Goal: Information Seeking & Learning: Learn about a topic

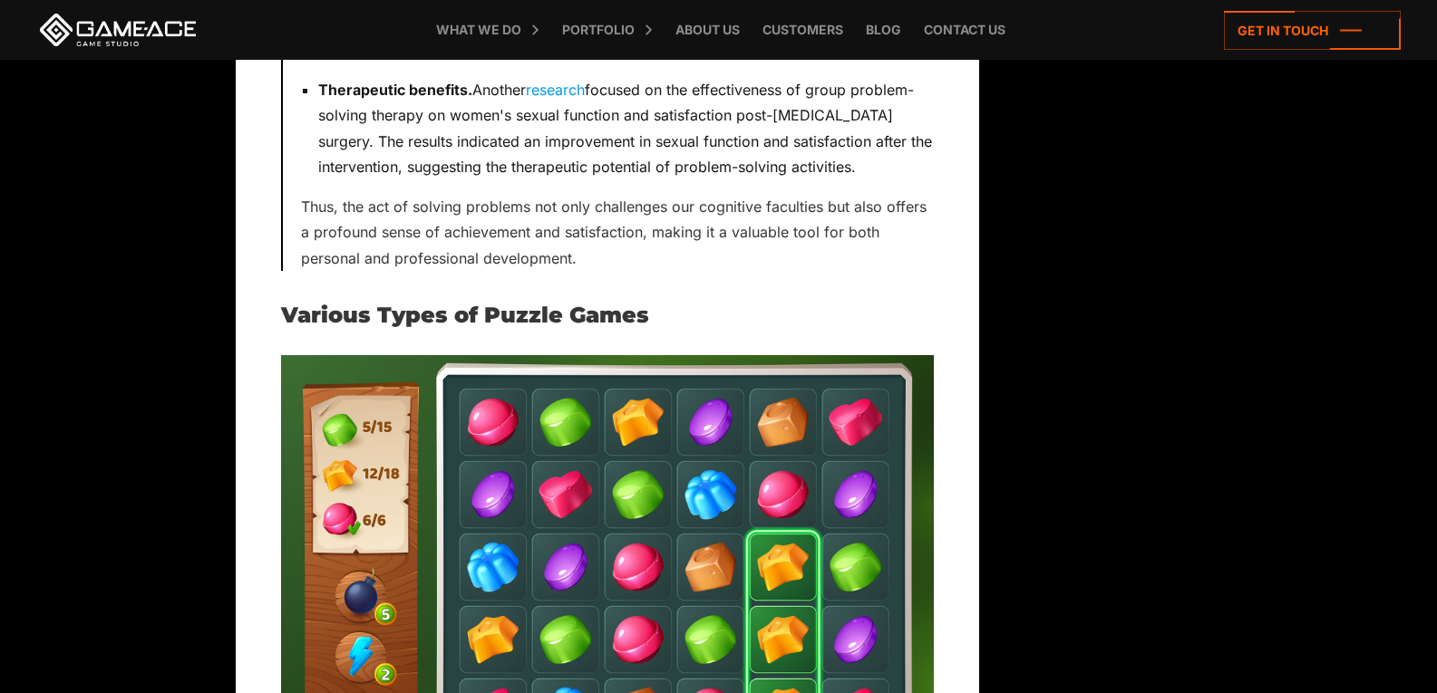
scroll to position [3535, 0]
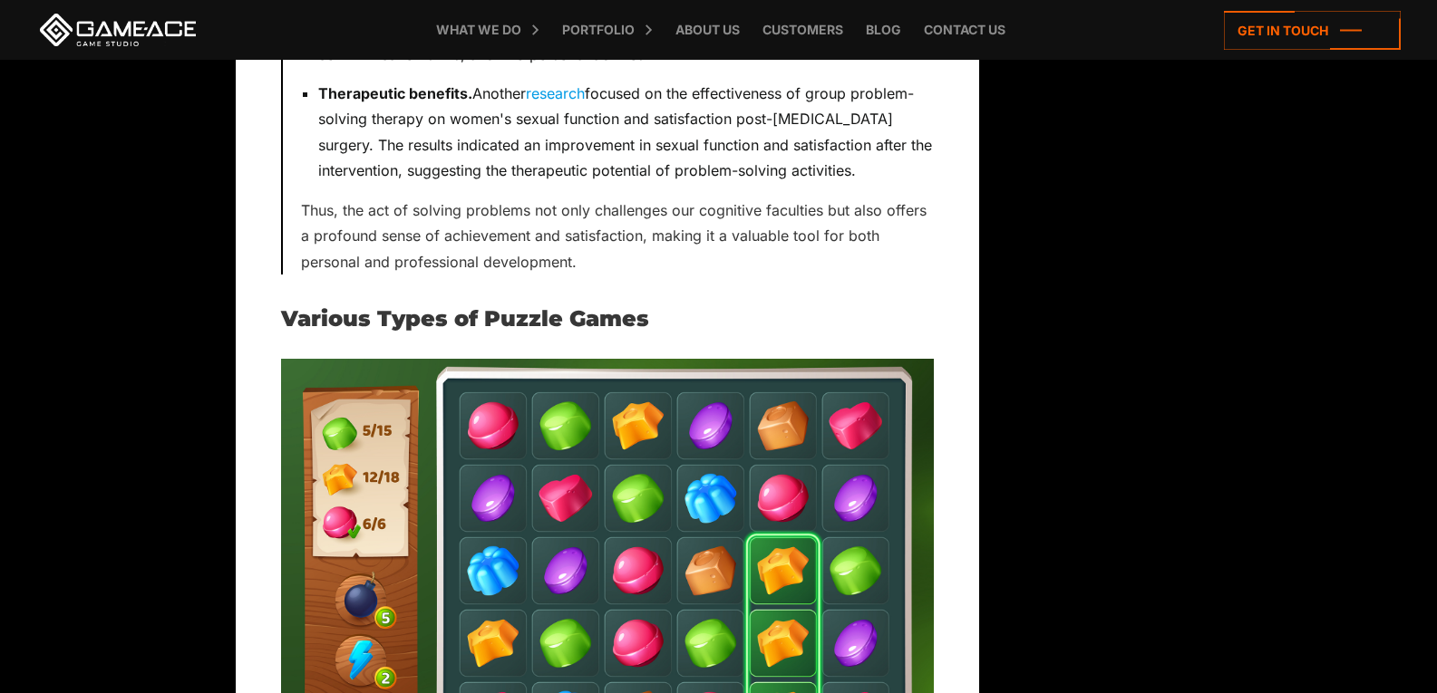
click at [755, 452] on img at bounding box center [607, 571] width 653 height 424
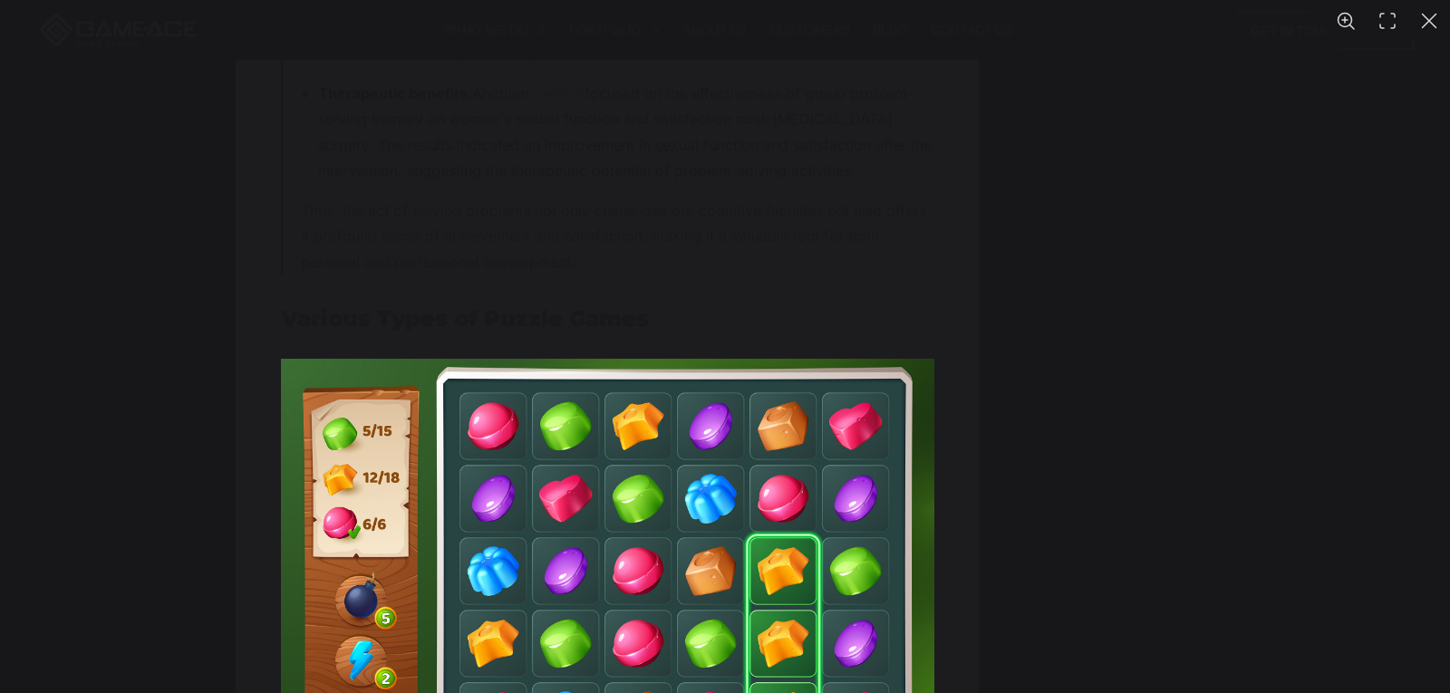
click at [755, 452] on img "You can close this modal content with the ESC key" at bounding box center [607, 571] width 653 height 424
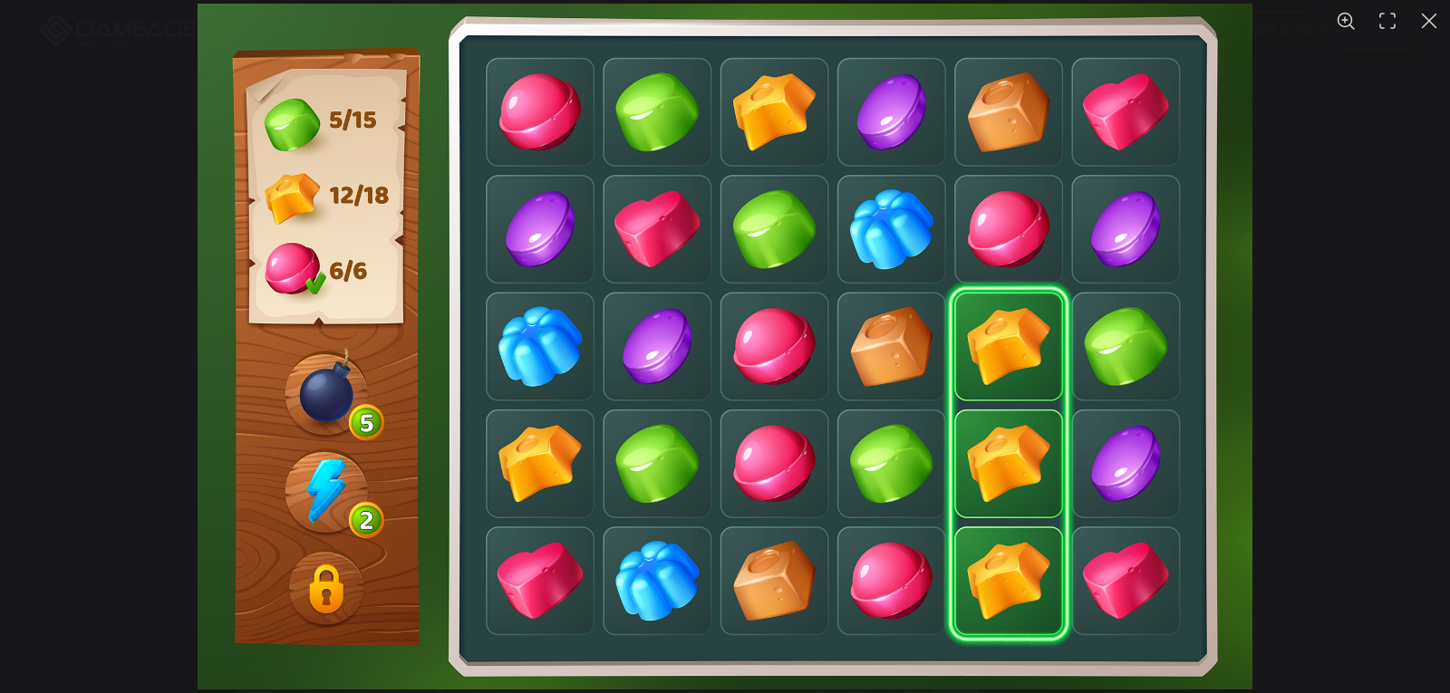
click at [1007, 370] on img "You can close this modal content with the ESC key" at bounding box center [726, 347] width 1056 height 686
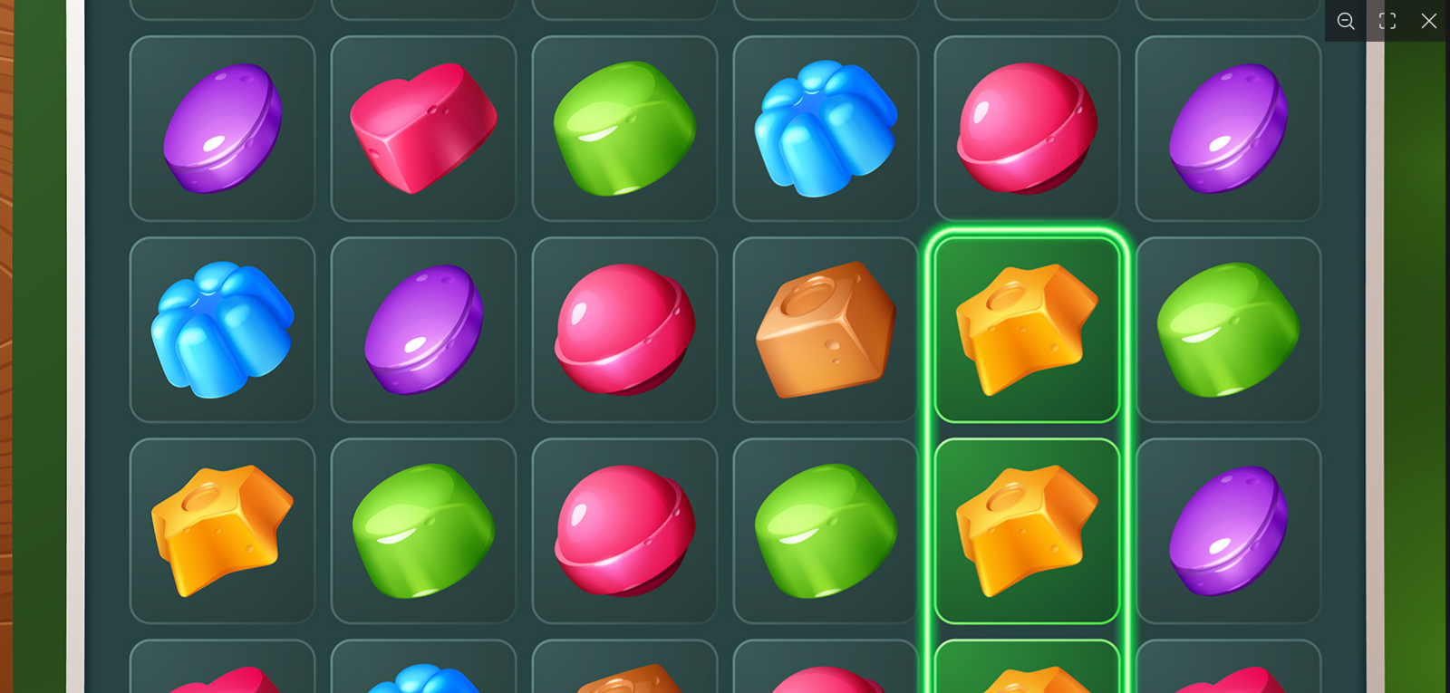
click at [1004, 370] on img "You can close this modal content with the ESC key" at bounding box center [540, 330] width 1813 height 1178
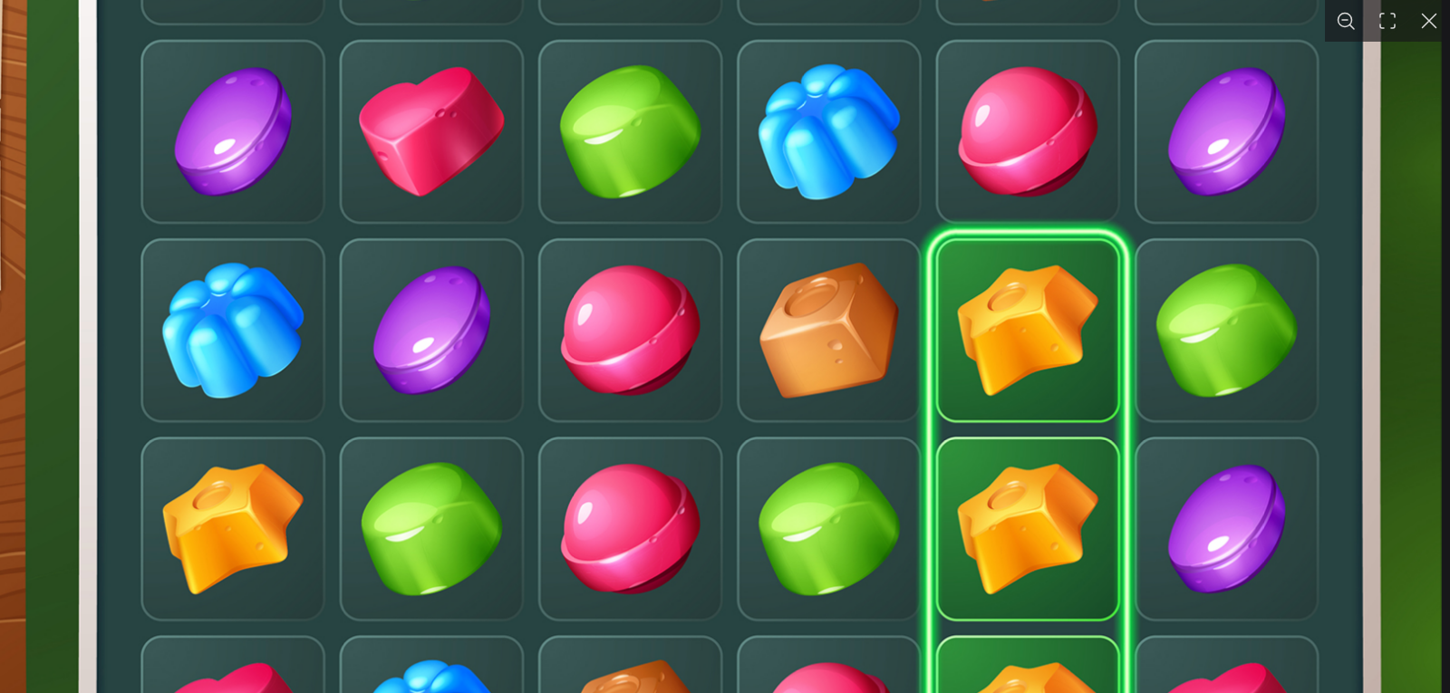
click at [1004, 370] on img "You can close this modal content with the ESC key" at bounding box center [545, 330] width 1789 height 1163
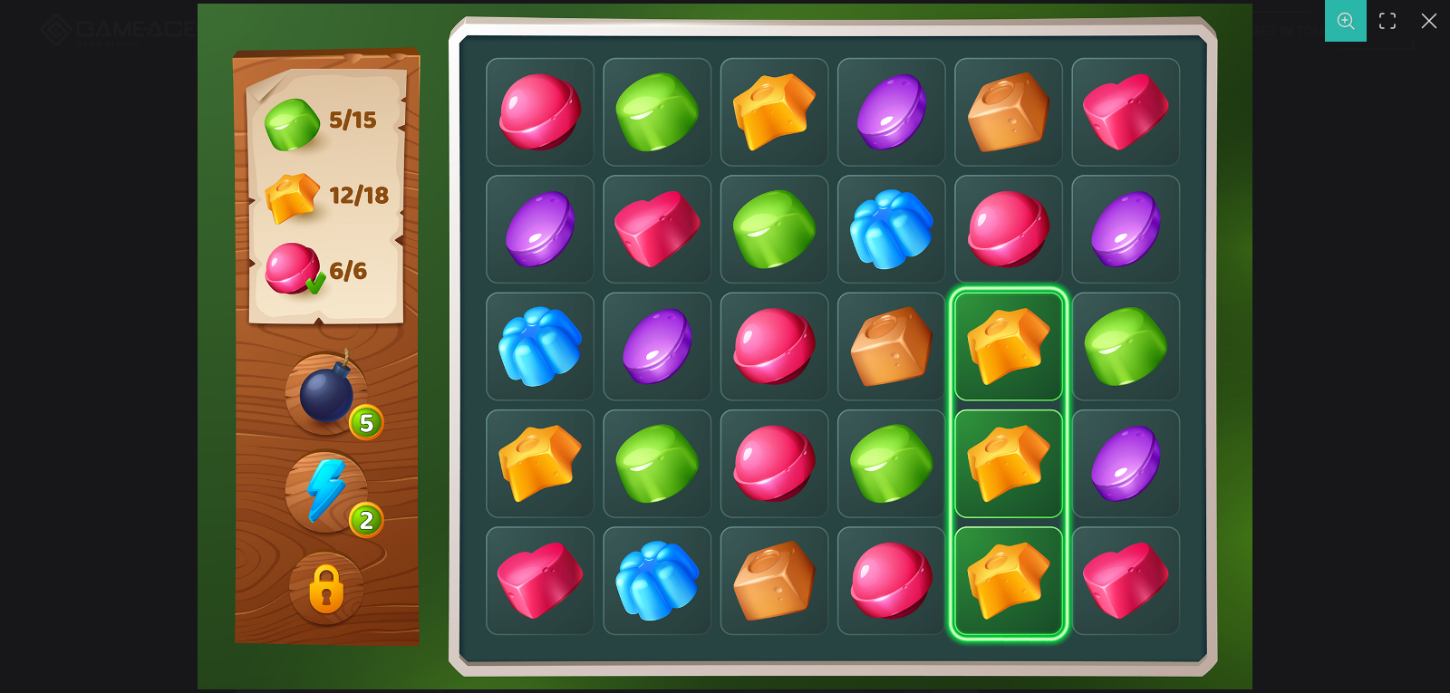
click at [1335, 30] on button "You can close this modal content with the ESC key" at bounding box center [1346, 21] width 42 height 42
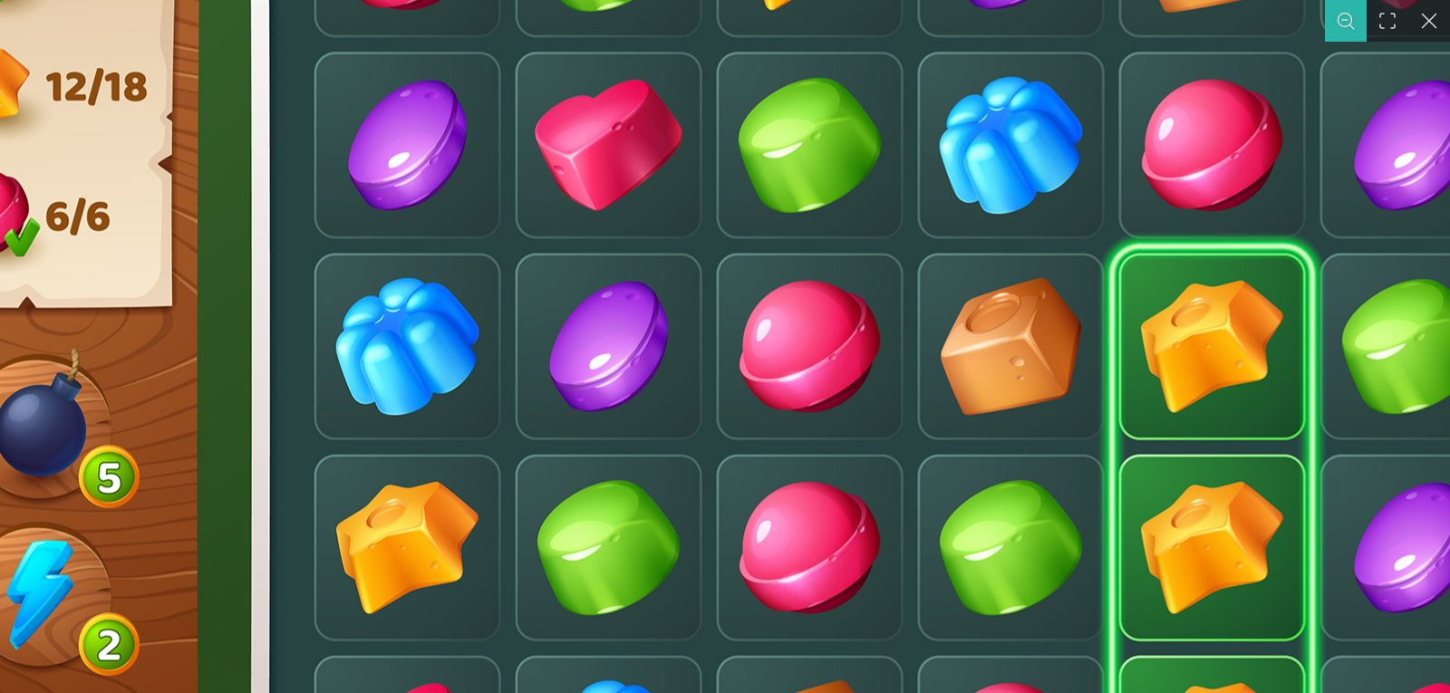
click at [1330, 28] on button "You can close this modal content with the ESC key" at bounding box center [1346, 21] width 42 height 42
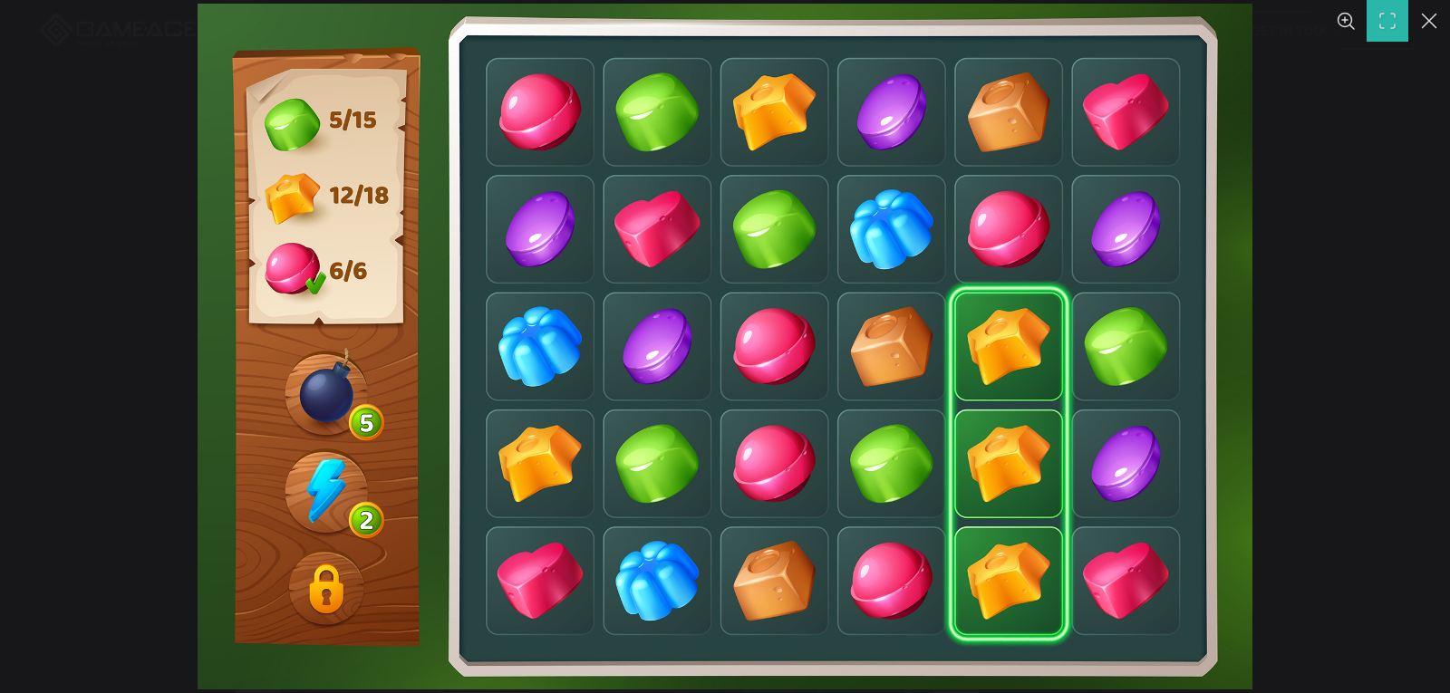
click at [1389, 31] on button "You can close this modal content with the ESC key" at bounding box center [1388, 21] width 42 height 42
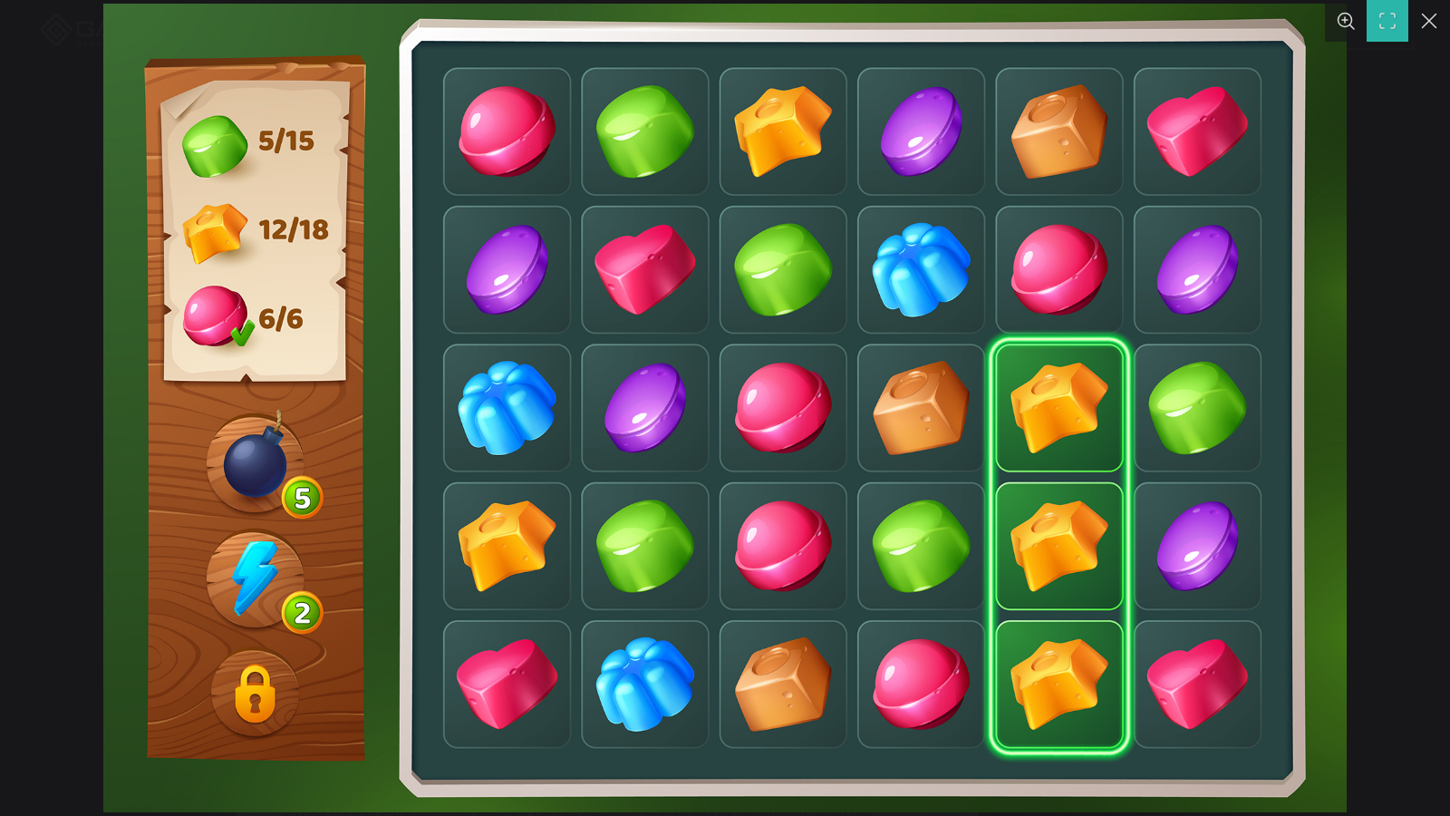
click at [1112, 435] on img "You can close this modal content with the ESC key" at bounding box center [725, 408] width 1244 height 809
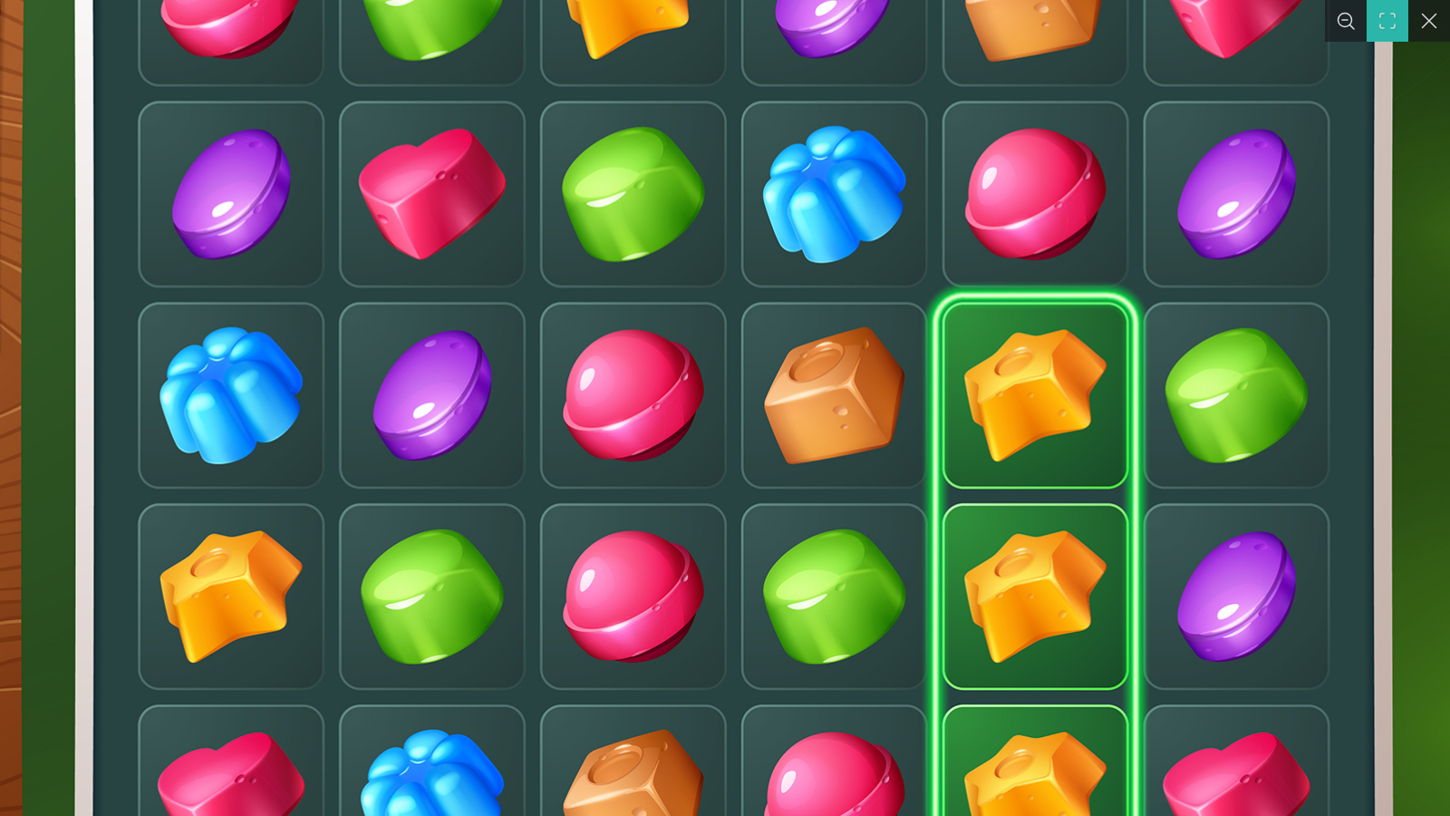
click at [1112, 435] on img "You can close this modal content with the ESC key" at bounding box center [548, 395] width 1811 height 1177
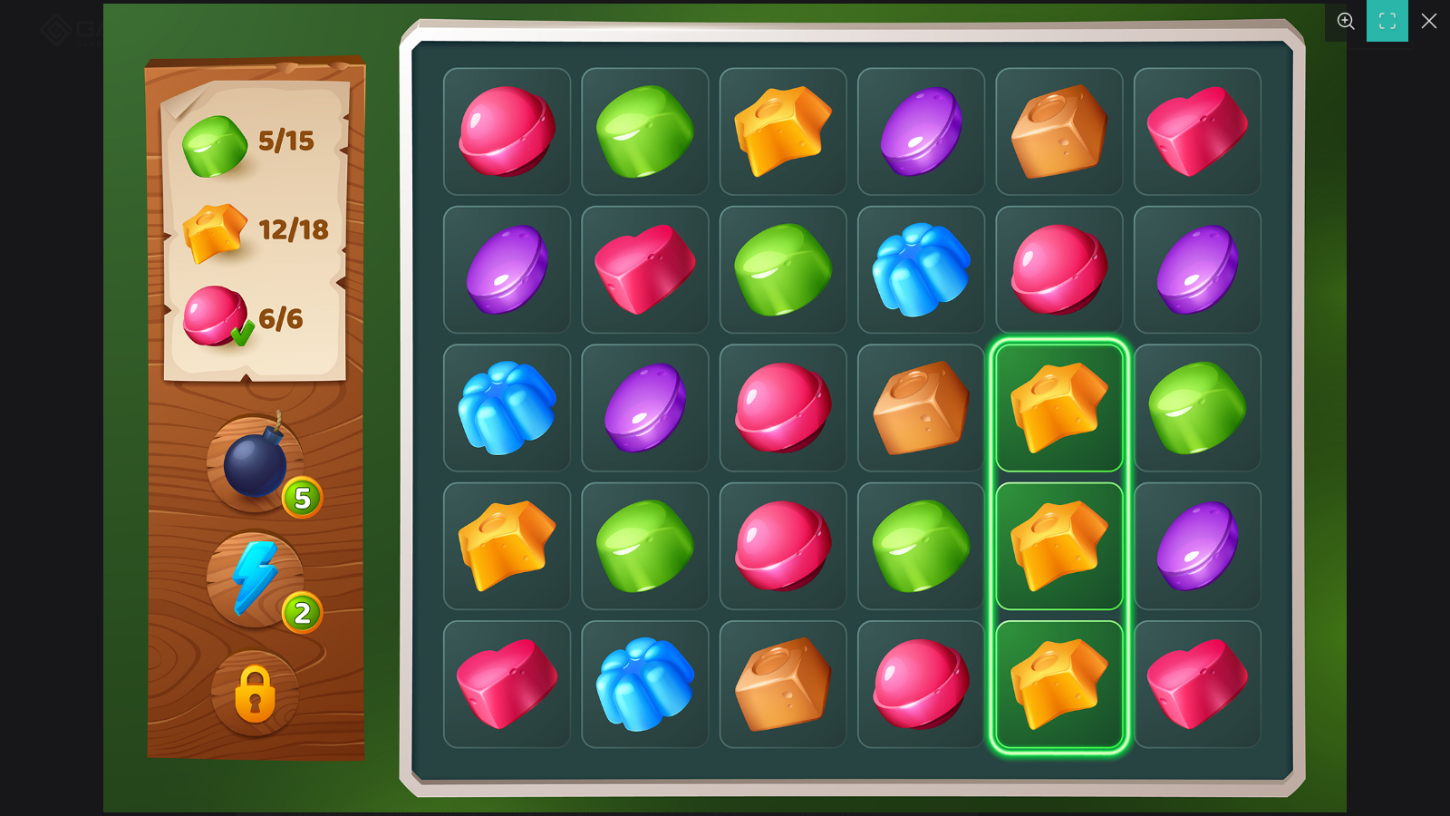
click at [262, 677] on img "You can close this modal content with the ESC key" at bounding box center [725, 408] width 1244 height 809
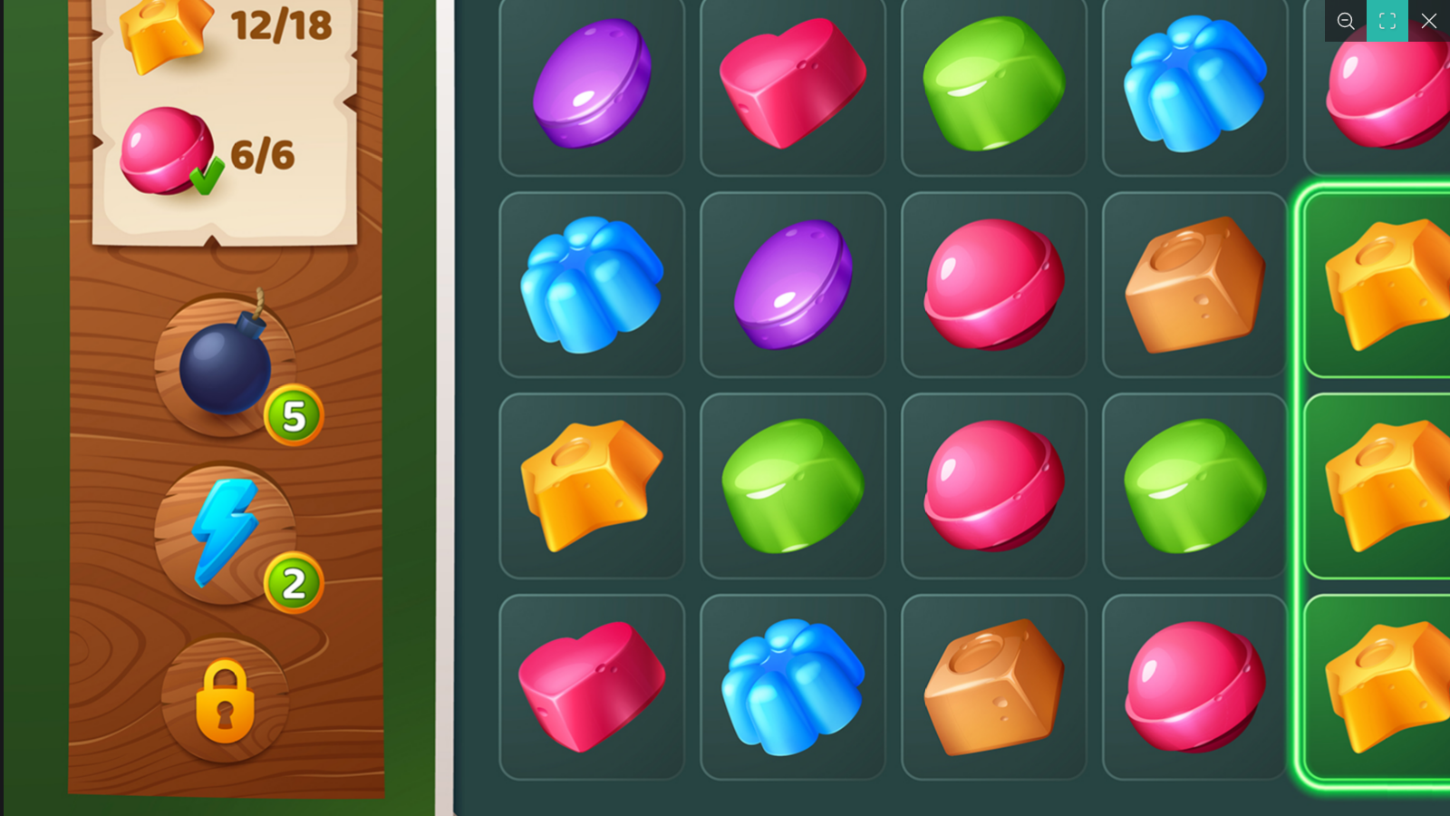
click at [266, 671] on img "You can close this modal content with the ESC key" at bounding box center [909, 284] width 1811 height 1177
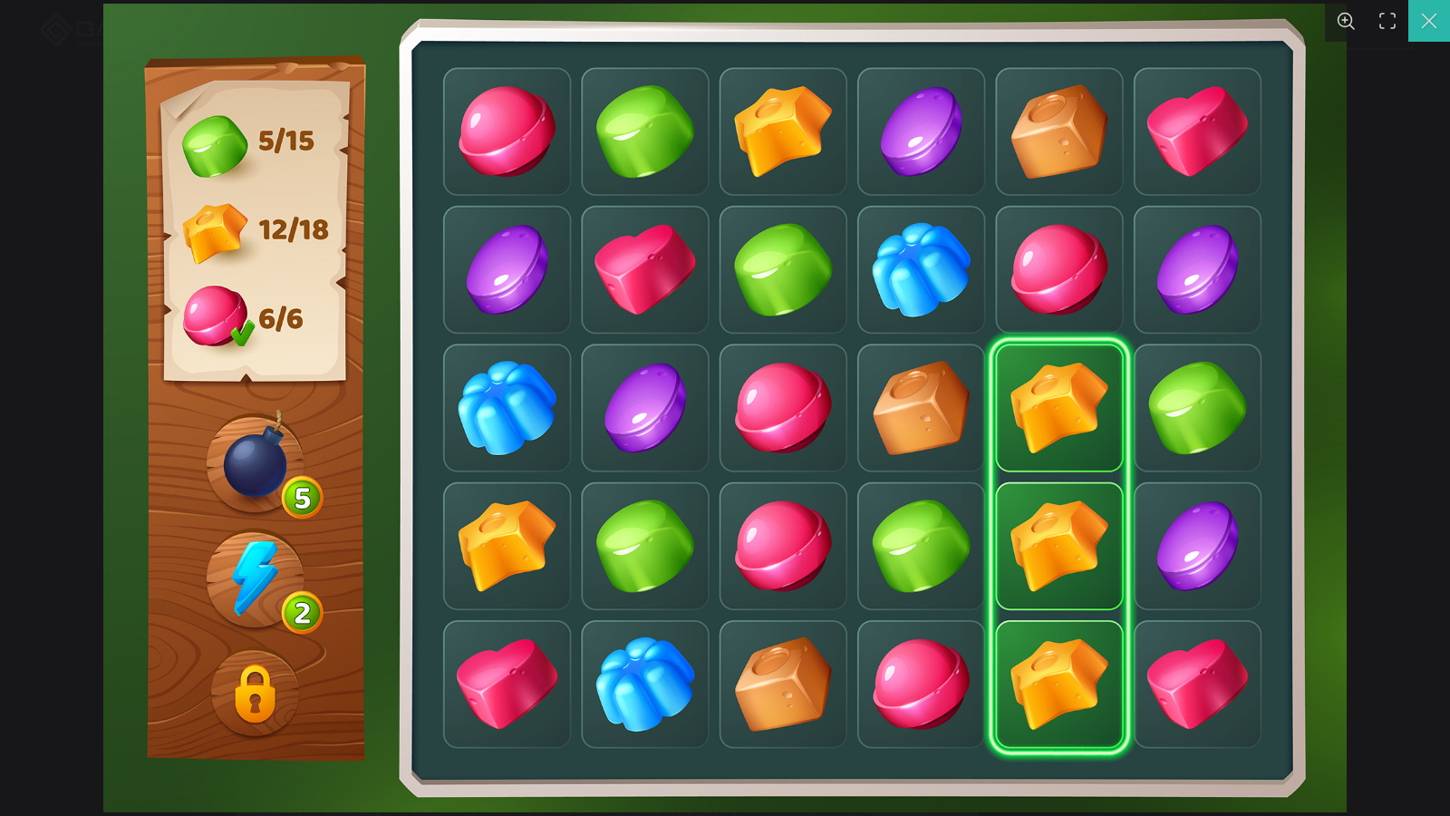
click at [1430, 17] on button "You can close this modal content with the ESC key" at bounding box center [1430, 21] width 42 height 42
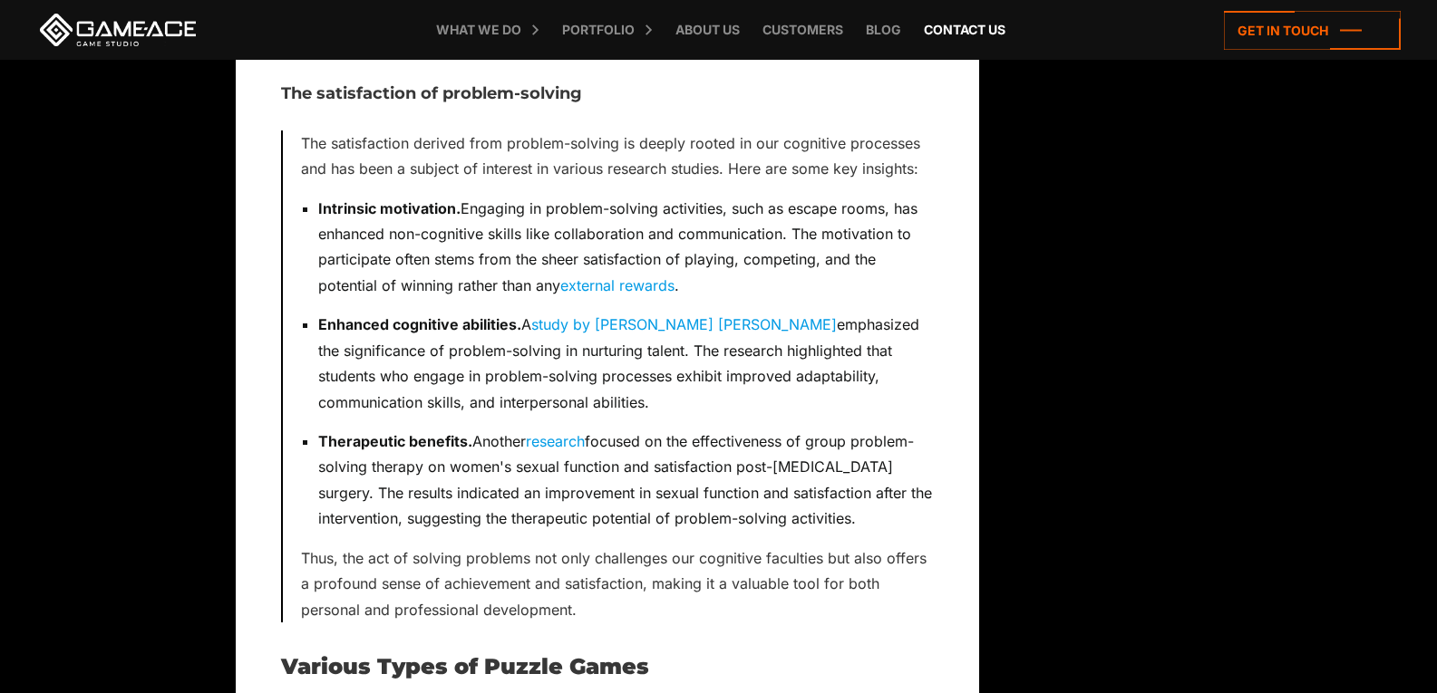
scroll to position [0, 0]
